Goal: Task Accomplishment & Management: Manage account settings

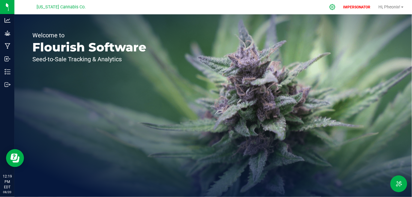
click at [333, 8] on icon at bounding box center [332, 7] width 6 height 6
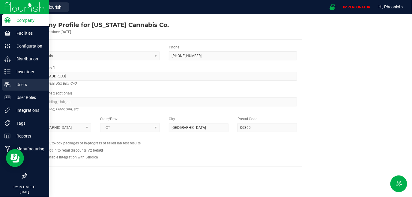
click at [21, 90] on div "Users" at bounding box center [25, 85] width 47 height 12
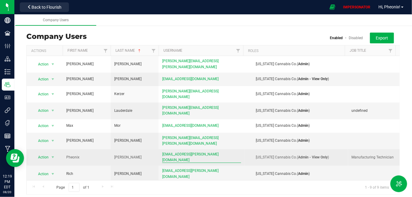
click at [187, 152] on span "[EMAIL_ADDRESS][PERSON_NAME][DOMAIN_NAME]" at bounding box center [201, 157] width 79 height 11
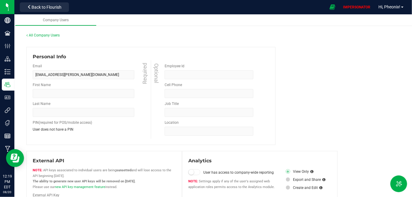
type input "Pheonix"
type input "[PERSON_NAME]"
type input "8602136067"
type input "Manufacturing Technician"
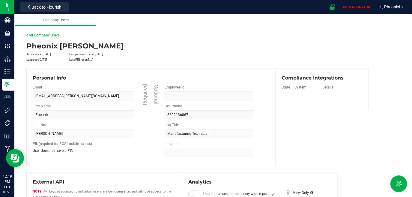
click at [52, 34] on link "All Company Users" at bounding box center [42, 35] width 33 height 4
